Goal: Transaction & Acquisition: Purchase product/service

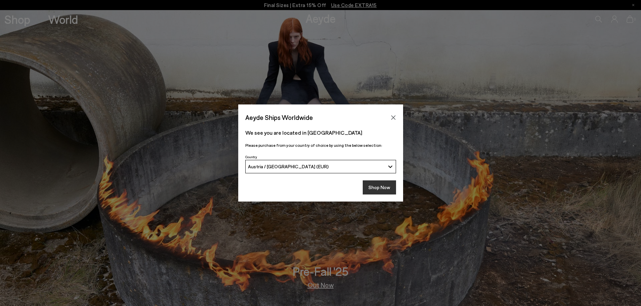
click at [381, 187] on button "Shop Now" at bounding box center [379, 188] width 33 height 14
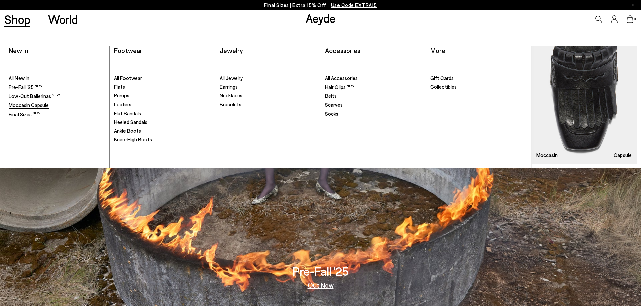
click at [38, 105] on span "Moccasin Capsule" at bounding box center [29, 105] width 40 height 6
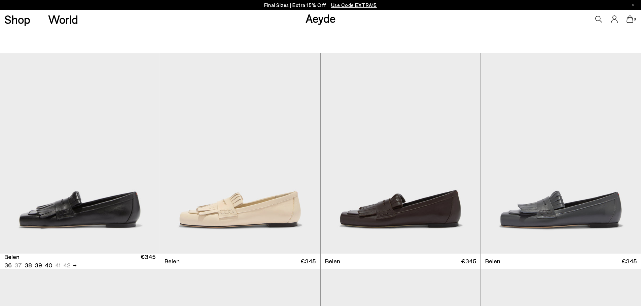
scroll to position [101, 0]
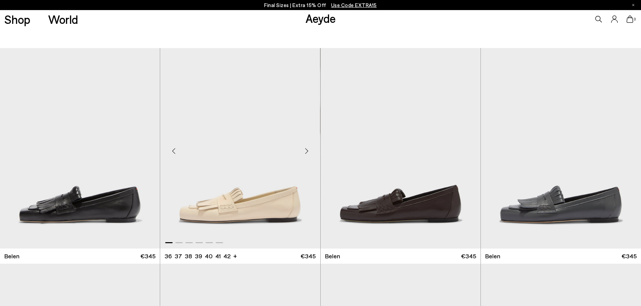
click at [306, 150] on div "Next slide" at bounding box center [307, 151] width 20 height 20
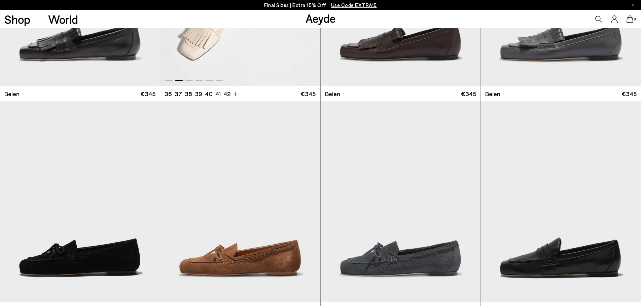
scroll to position [303, 0]
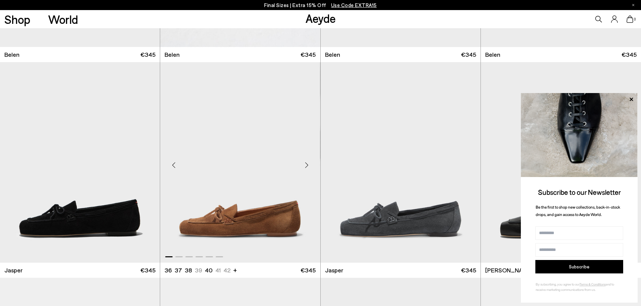
click at [303, 163] on div "Next slide" at bounding box center [307, 165] width 20 height 20
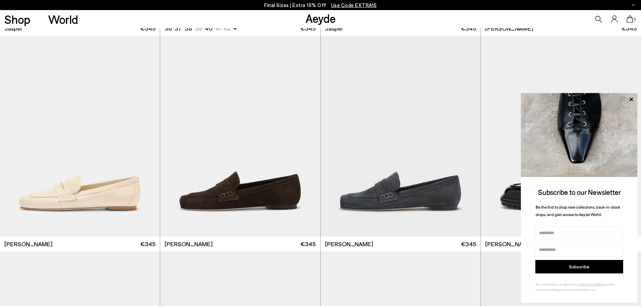
scroll to position [572, 0]
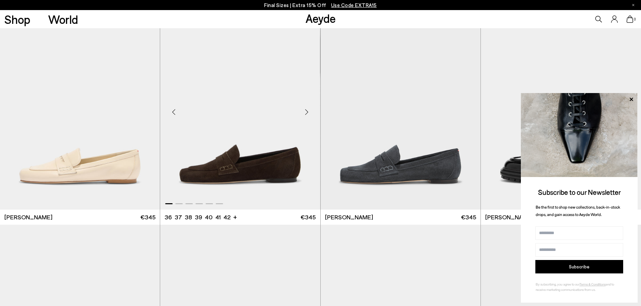
click at [303, 110] on div "Next slide" at bounding box center [307, 112] width 20 height 20
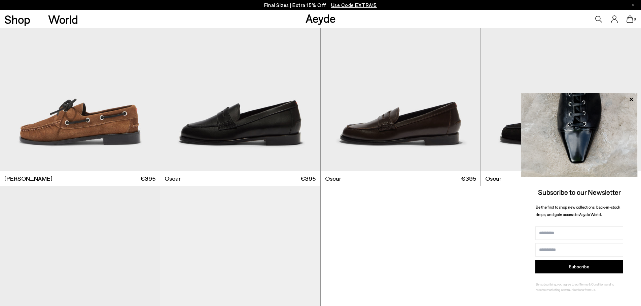
scroll to position [1043, 0]
click at [305, 73] on div "Next slide" at bounding box center [307, 73] width 20 height 20
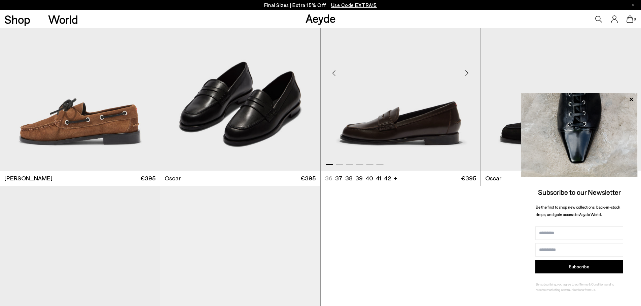
click at [466, 70] on div "Next slide" at bounding box center [467, 73] width 20 height 20
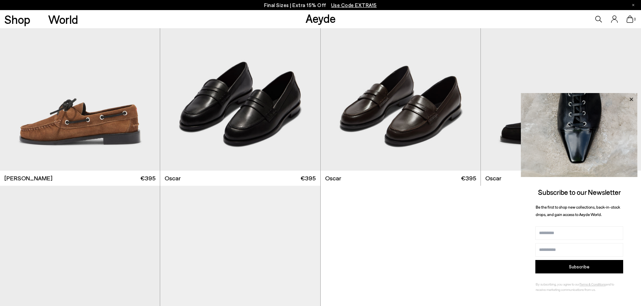
click at [630, 98] on icon at bounding box center [631, 99] width 9 height 9
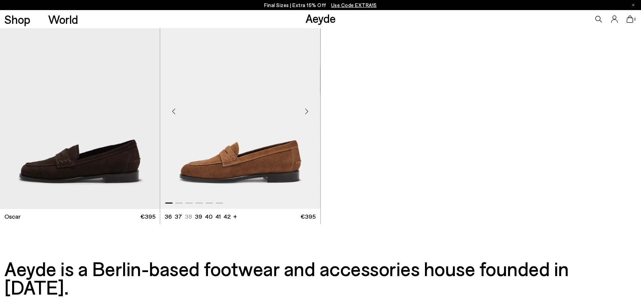
scroll to position [1245, 0]
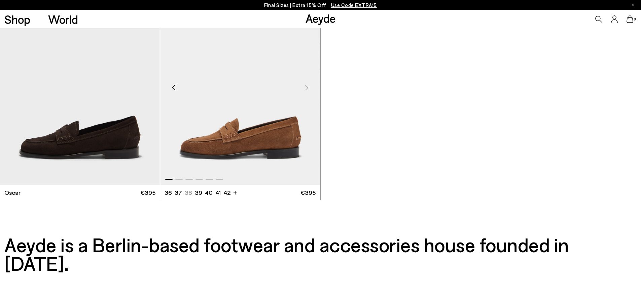
click at [303, 86] on div "Next slide" at bounding box center [307, 87] width 20 height 20
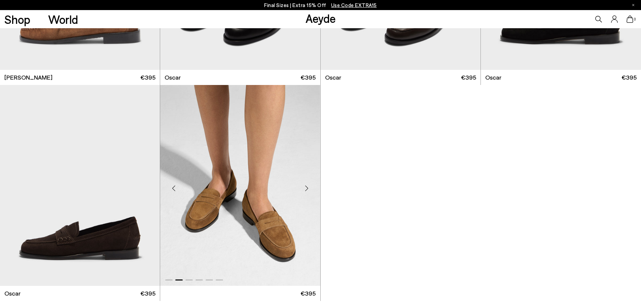
scroll to position [1110, 0]
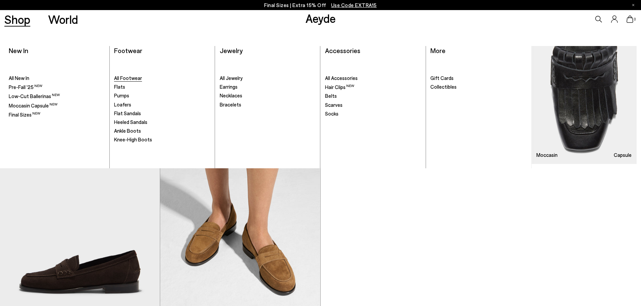
click at [134, 77] on span "All Footwear" at bounding box center [128, 78] width 28 height 6
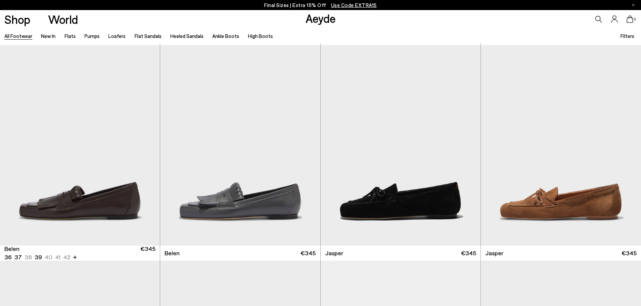
scroll to position [437, 0]
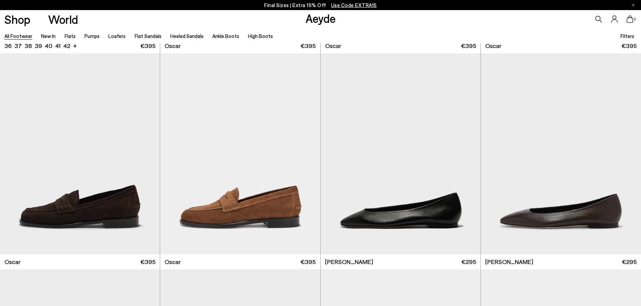
scroll to position [1514, 0]
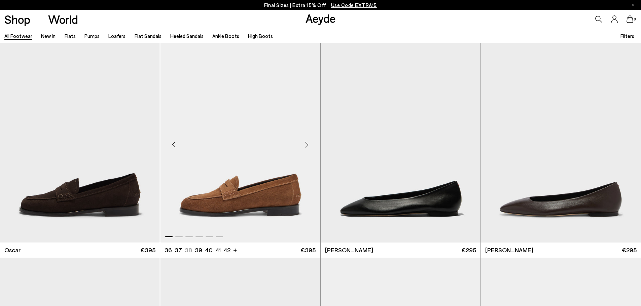
click at [305, 142] on div "Next slide" at bounding box center [307, 145] width 20 height 20
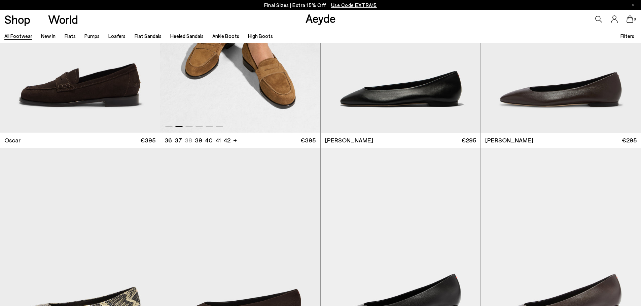
scroll to position [1648, 0]
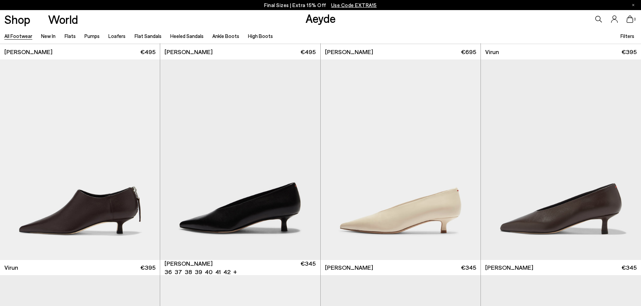
scroll to position [2826, 0]
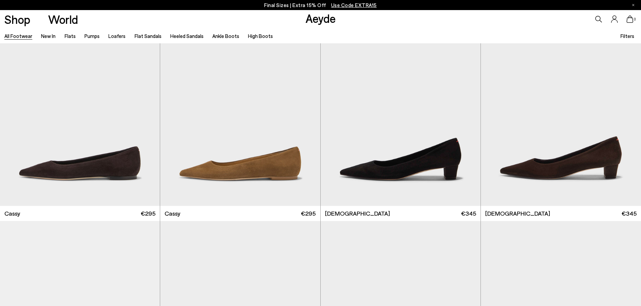
scroll to position [3296, 0]
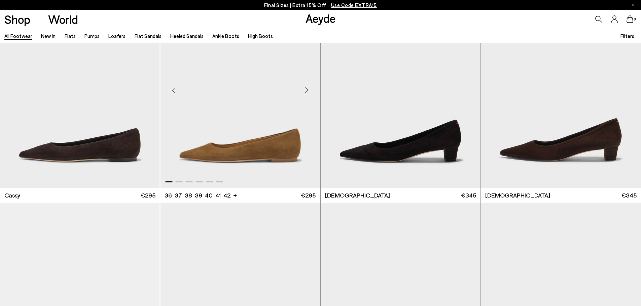
click at [305, 88] on div "Next slide" at bounding box center [307, 90] width 20 height 20
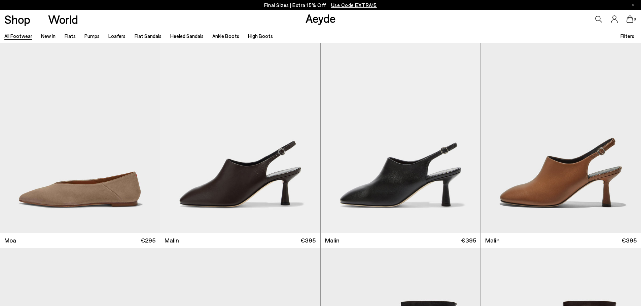
scroll to position [3902, 0]
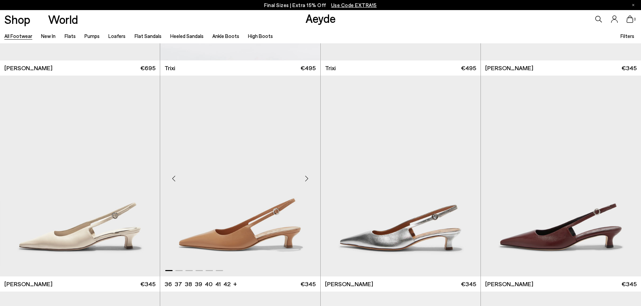
scroll to position [5617, 0]
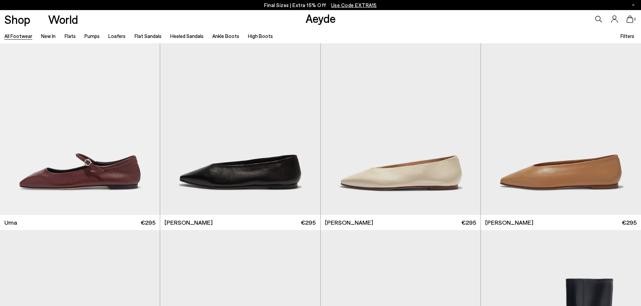
scroll to position [6728, 0]
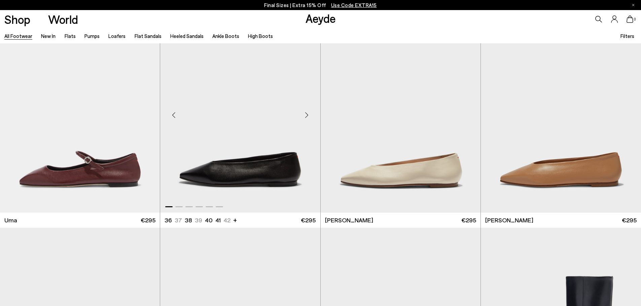
click at [306, 114] on div "Next slide" at bounding box center [307, 115] width 20 height 20
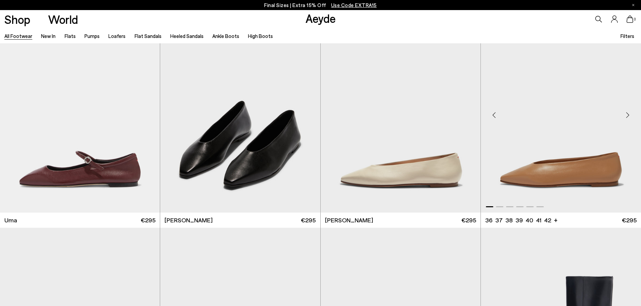
click at [628, 111] on div "Next slide" at bounding box center [627, 115] width 20 height 20
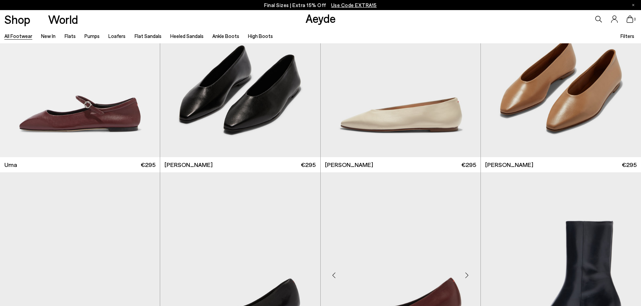
scroll to position [6929, 0]
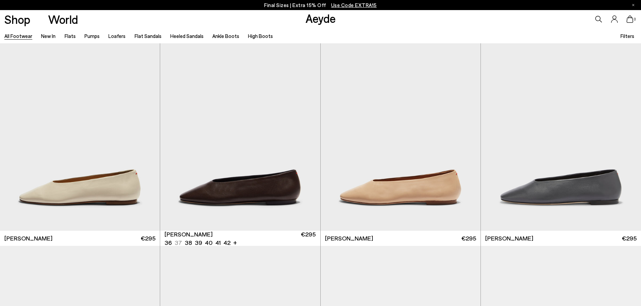
scroll to position [8006, 0]
click at [147, 132] on div "Next slide" at bounding box center [146, 133] width 20 height 20
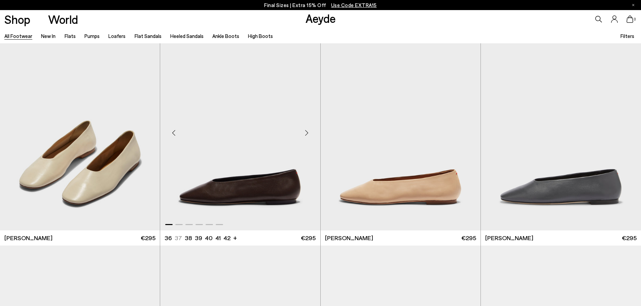
click at [307, 131] on div "Next slide" at bounding box center [307, 133] width 20 height 20
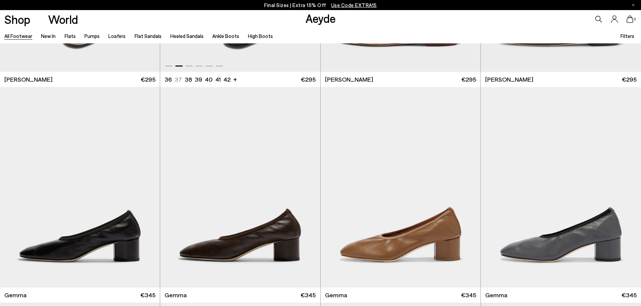
scroll to position [8174, 0]
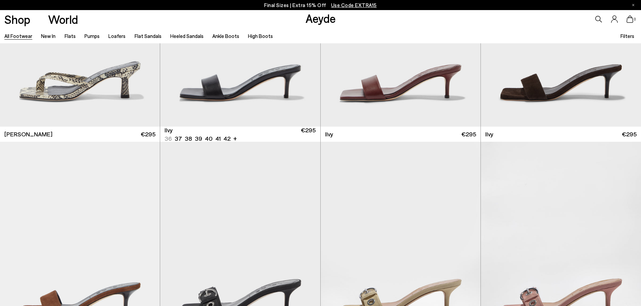
scroll to position [9486, 0]
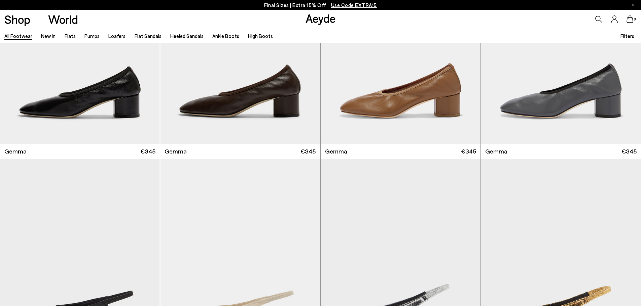
scroll to position [8039, 0]
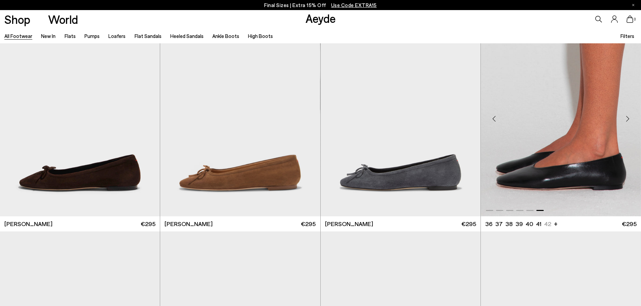
click at [570, 135] on img "6 / 6" at bounding box center [561, 116] width 160 height 201
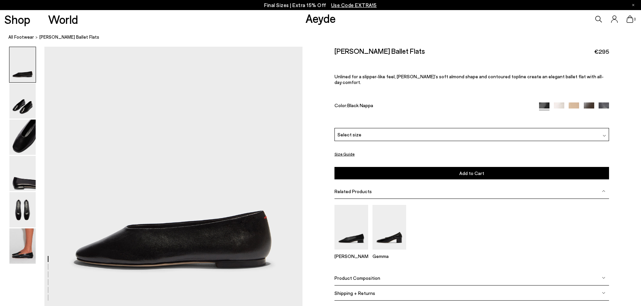
click at [401, 128] on div "Select size" at bounding box center [471, 134] width 274 height 13
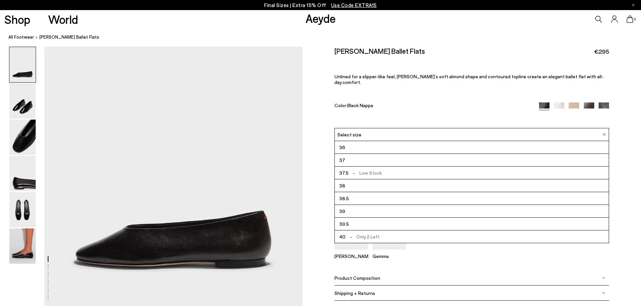
click at [393, 231] on li "40 - Only 2 Left" at bounding box center [472, 237] width 274 height 13
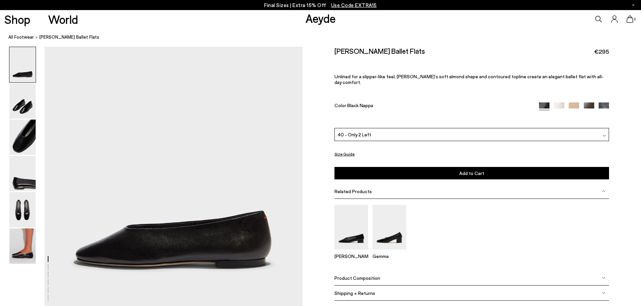
click at [482, 171] on span "Add to Cart" at bounding box center [471, 174] width 25 height 6
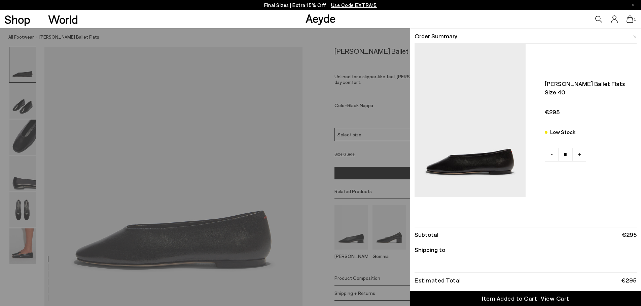
click at [524, 296] on div "Item Added to Cart" at bounding box center [509, 299] width 55 height 8
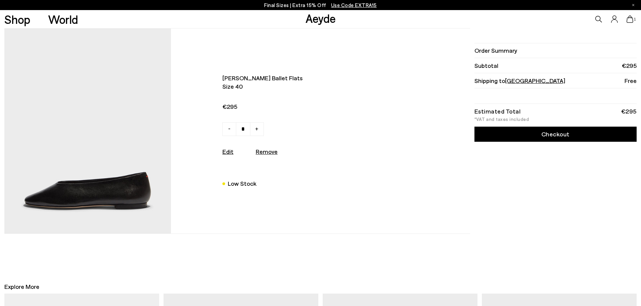
click at [545, 134] on link "Checkout" at bounding box center [555, 134] width 162 height 15
